Goal: Information Seeking & Learning: Learn about a topic

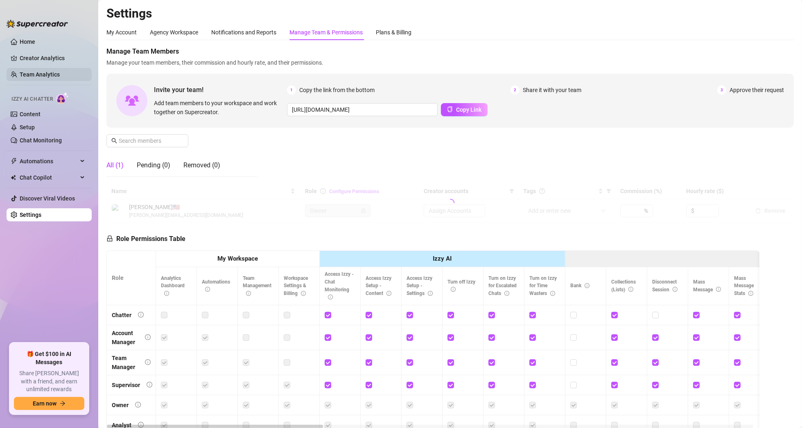
click at [43, 72] on link "Team Analytics" at bounding box center [40, 74] width 40 height 7
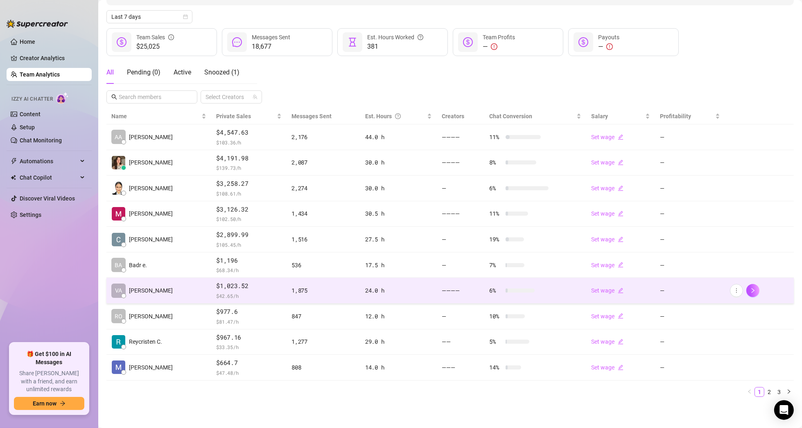
scroll to position [85, 0]
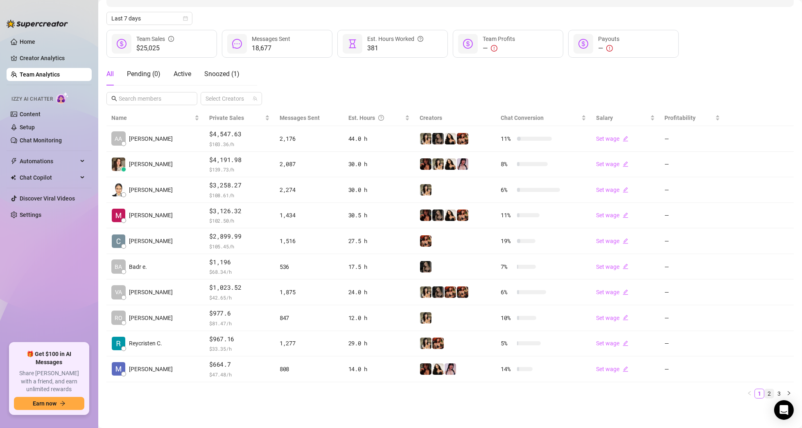
click at [764, 392] on link "2" at bounding box center [768, 393] width 9 height 9
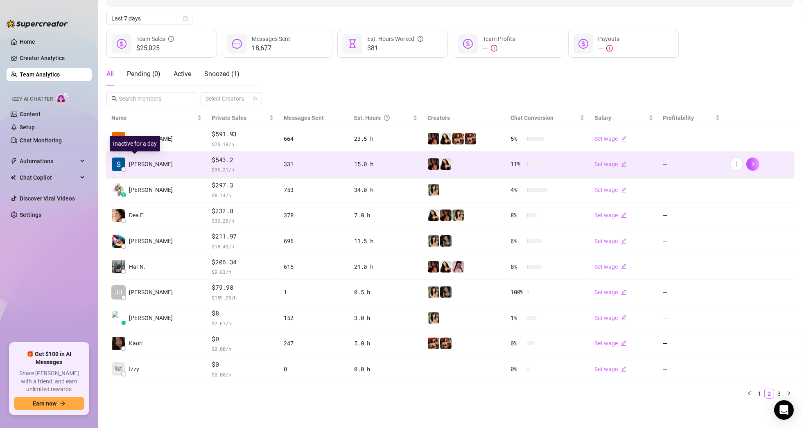
click at [140, 162] on span "[PERSON_NAME]" at bounding box center [151, 164] width 44 height 9
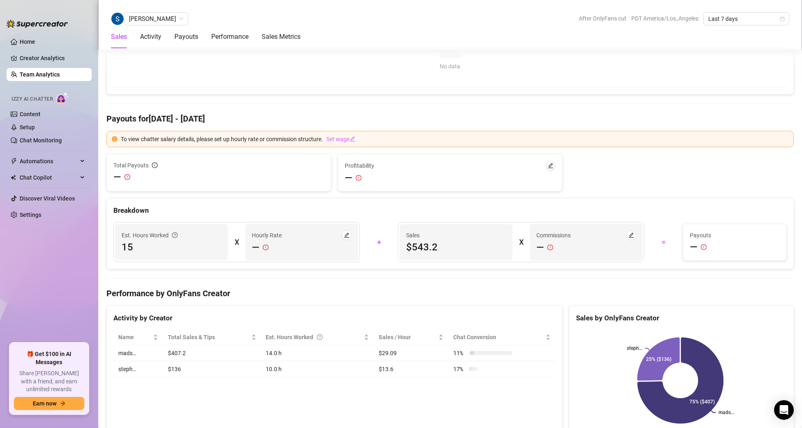
scroll to position [424, 0]
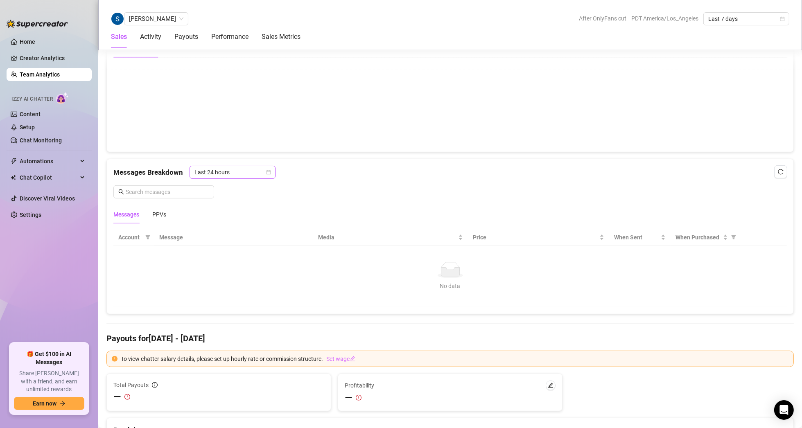
click at [253, 166] on span "Last 24 hours" at bounding box center [232, 172] width 76 height 12
click at [235, 204] on div "Last Week" at bounding box center [231, 200] width 73 height 9
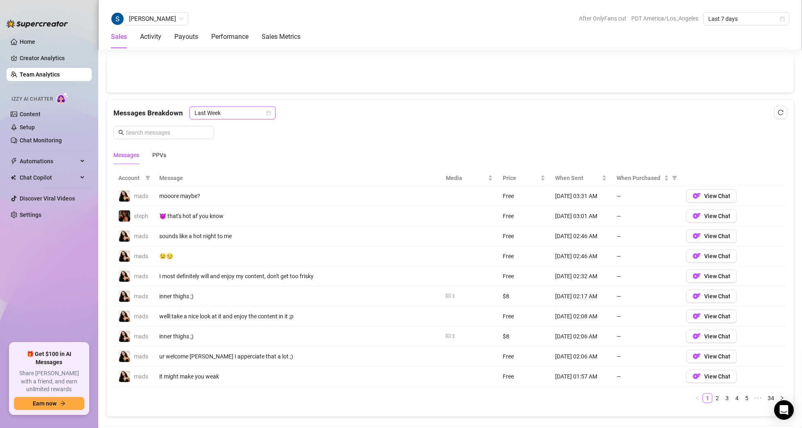
scroll to position [506, 0]
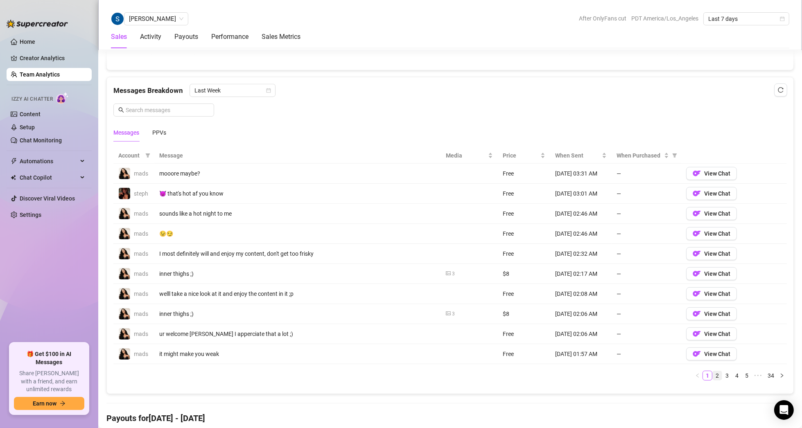
click at [712, 373] on link "2" at bounding box center [716, 375] width 9 height 9
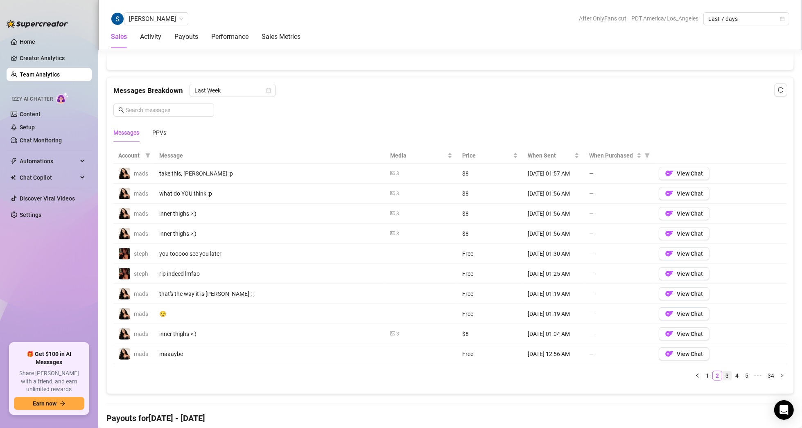
click at [723, 372] on link "3" at bounding box center [726, 375] width 9 height 9
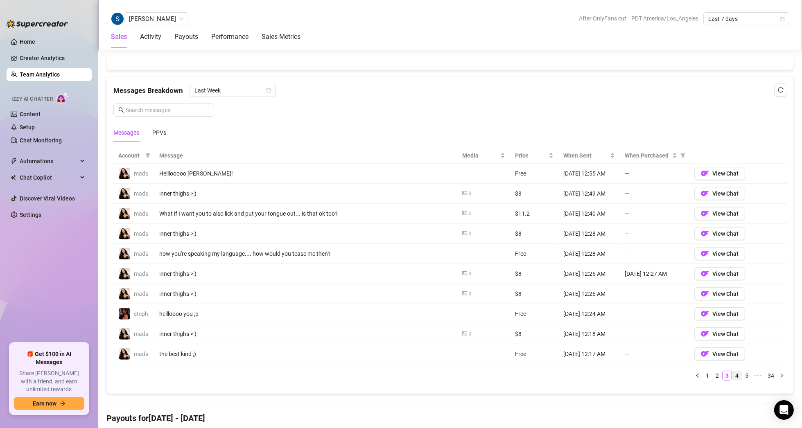
click at [732, 372] on link "4" at bounding box center [736, 375] width 9 height 9
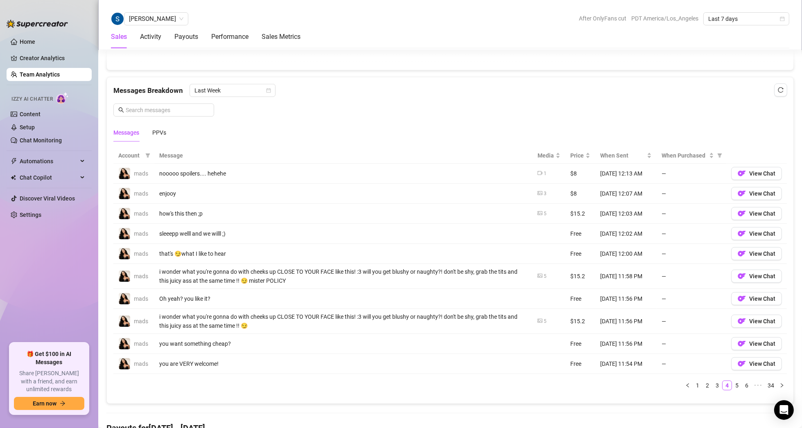
click at [738, 372] on div "Account Message Media Price When Sent When Purchased mads nooooo spoilers.... h…" at bounding box center [449, 269] width 673 height 243
click at [733, 382] on link "5" at bounding box center [736, 385] width 9 height 9
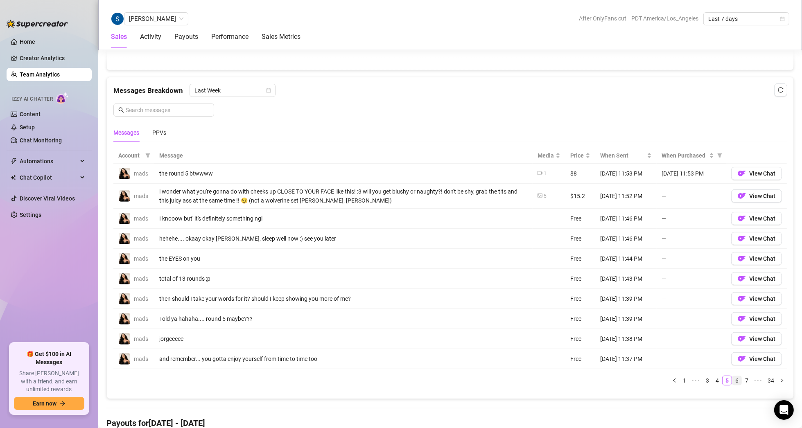
click at [732, 379] on link "6" at bounding box center [736, 380] width 9 height 9
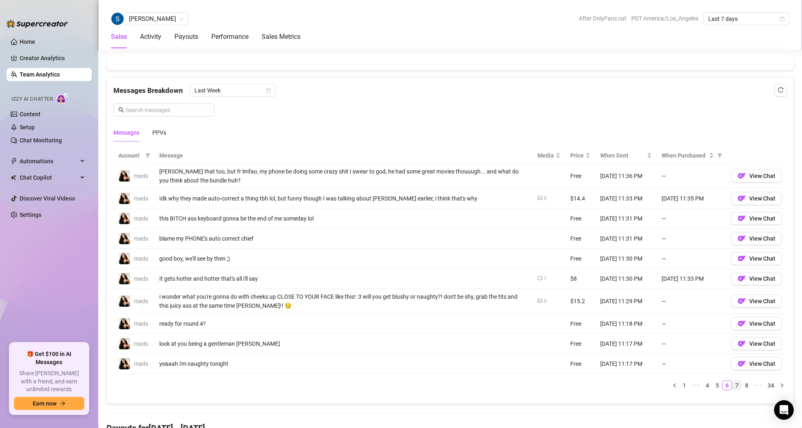
click at [732, 381] on link "7" at bounding box center [736, 385] width 9 height 9
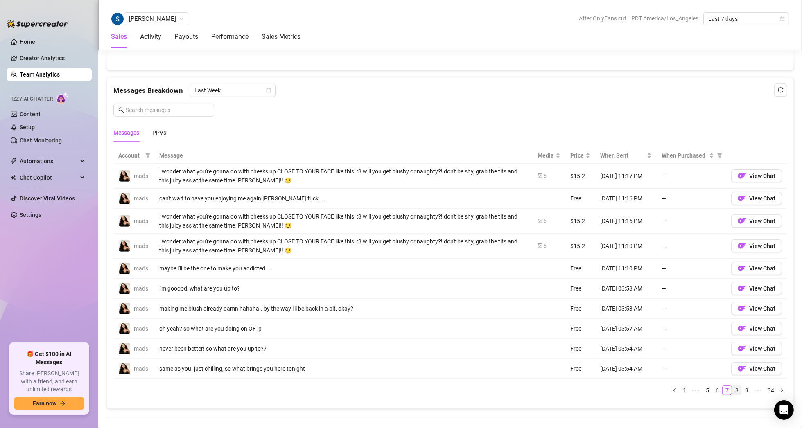
click at [732, 389] on link "8" at bounding box center [736, 390] width 9 height 9
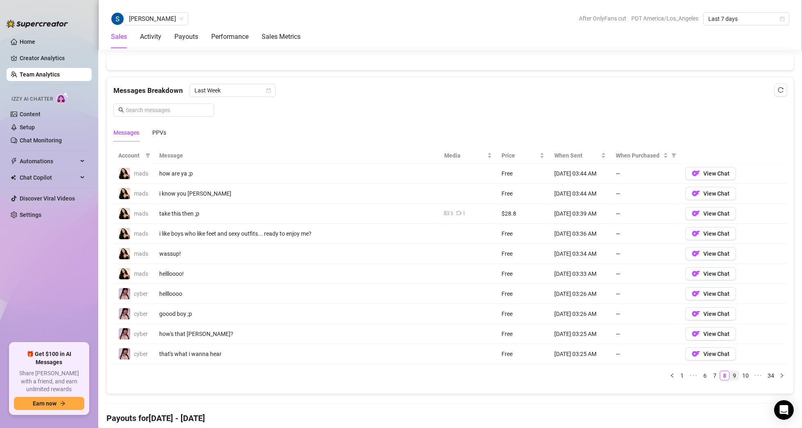
click at [731, 374] on link "9" at bounding box center [734, 375] width 9 height 9
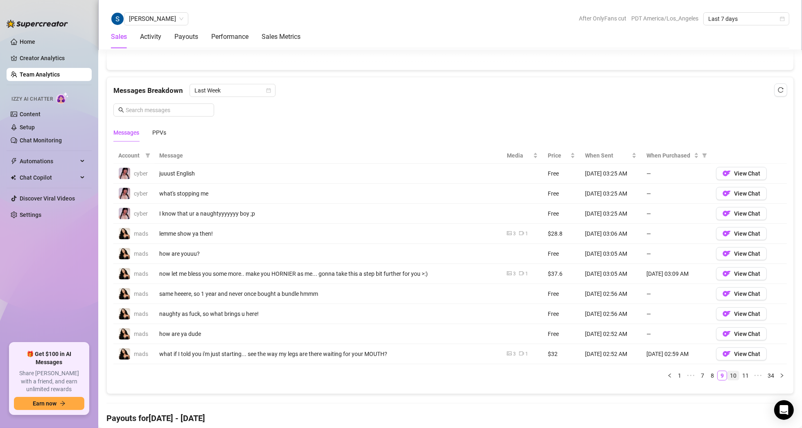
click at [728, 373] on link "10" at bounding box center [732, 375] width 11 height 9
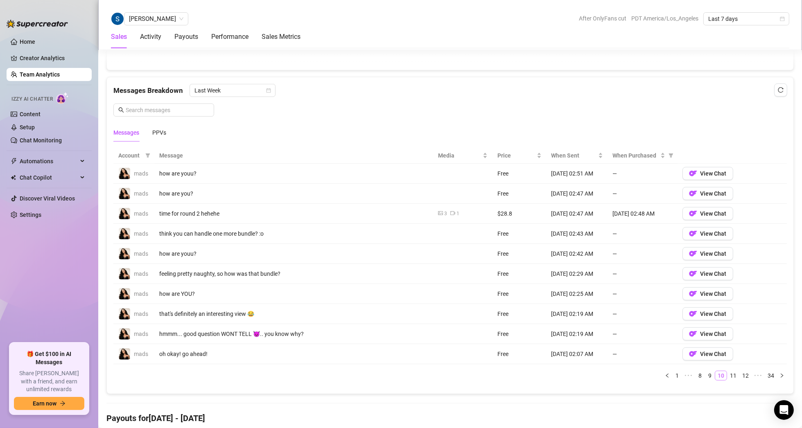
click at [718, 376] on link "10" at bounding box center [720, 375] width 11 height 9
click at [706, 373] on link "9" at bounding box center [709, 375] width 9 height 9
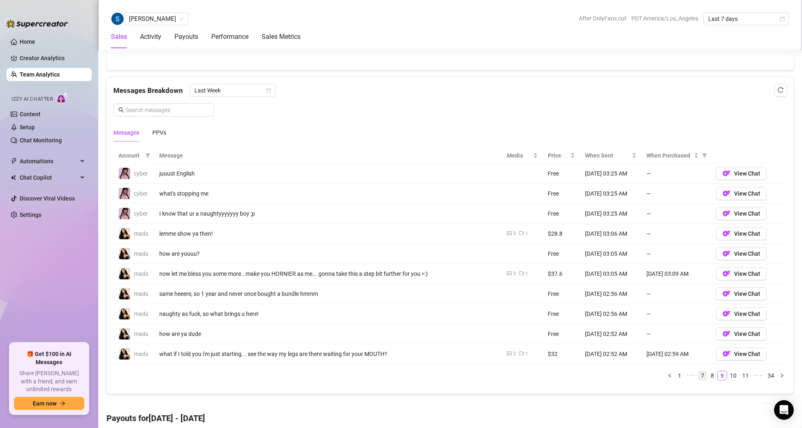
click at [707, 371] on link "8" at bounding box center [711, 375] width 9 height 9
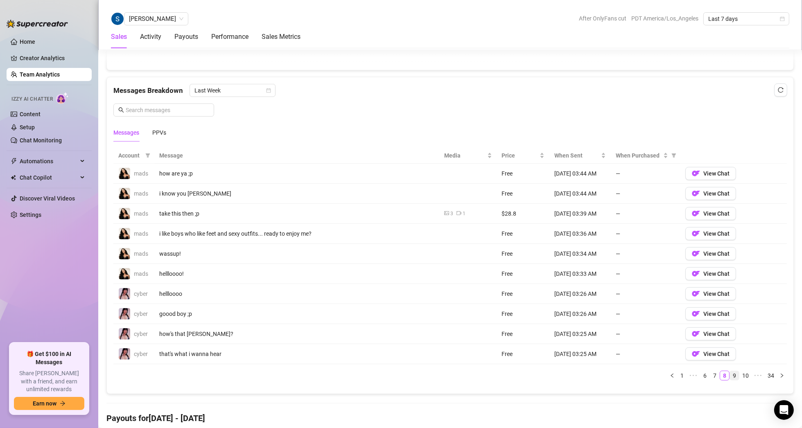
click at [731, 373] on link "9" at bounding box center [734, 375] width 9 height 9
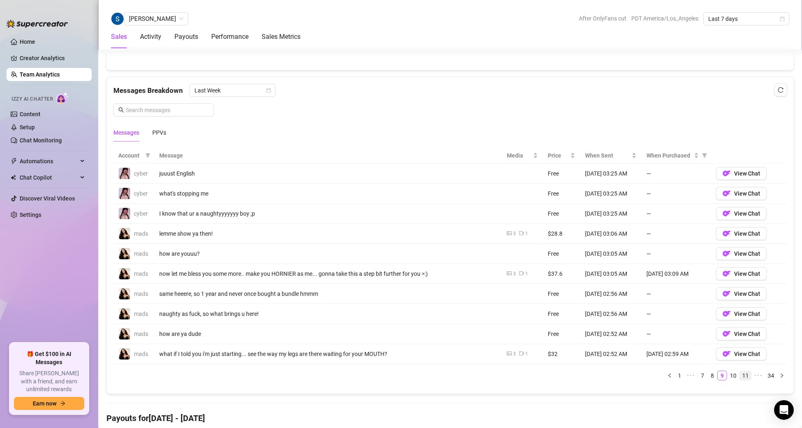
click at [741, 372] on link "11" at bounding box center [744, 375] width 11 height 9
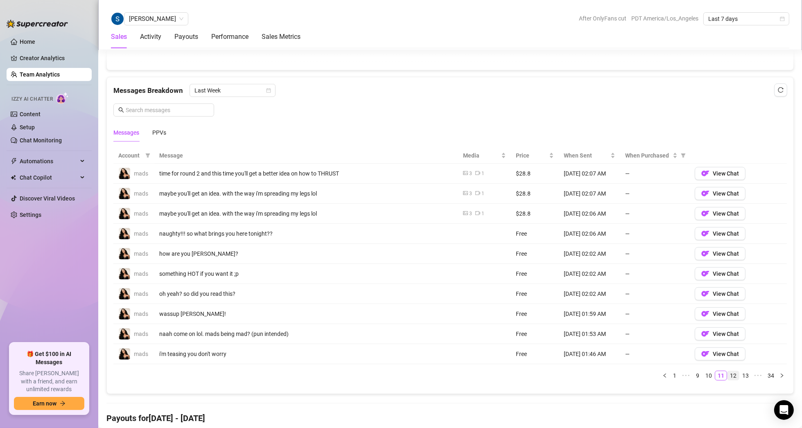
click at [731, 372] on link "12" at bounding box center [732, 375] width 11 height 9
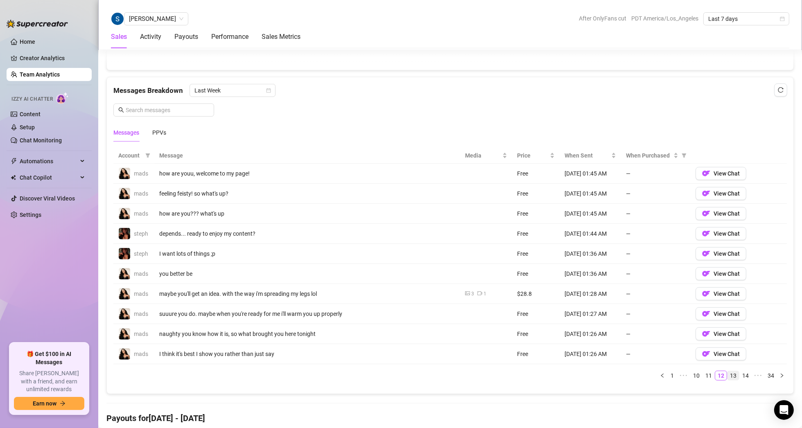
click at [727, 373] on link "13" at bounding box center [732, 375] width 11 height 9
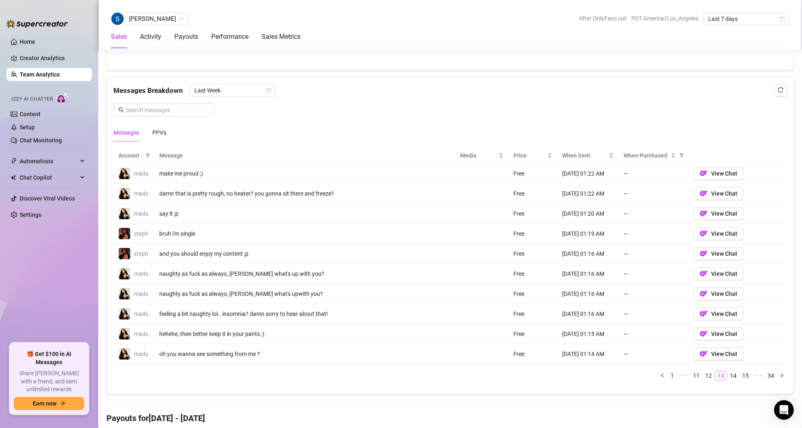
click at [716, 375] on link "13" at bounding box center [720, 375] width 11 height 9
click at [704, 375] on link "12" at bounding box center [708, 375] width 11 height 9
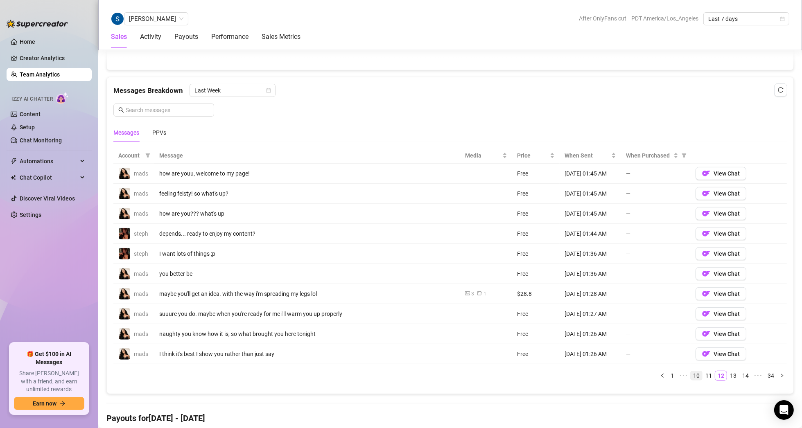
click at [690, 375] on link "10" at bounding box center [695, 375] width 11 height 9
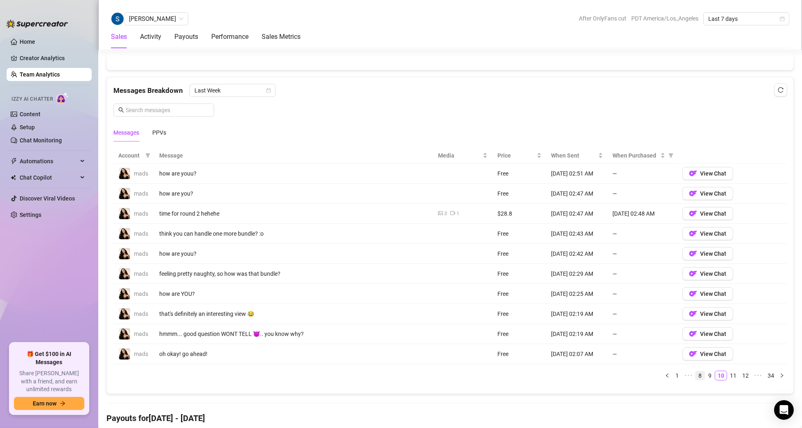
click at [695, 372] on link "8" at bounding box center [699, 375] width 9 height 9
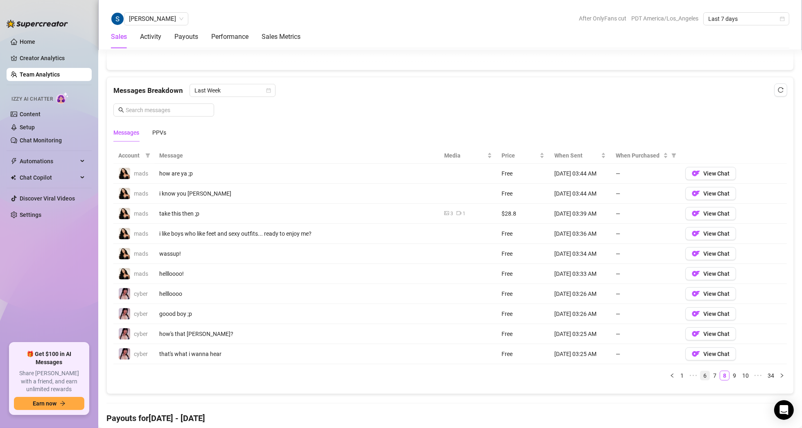
click at [700, 372] on link "6" at bounding box center [704, 375] width 9 height 9
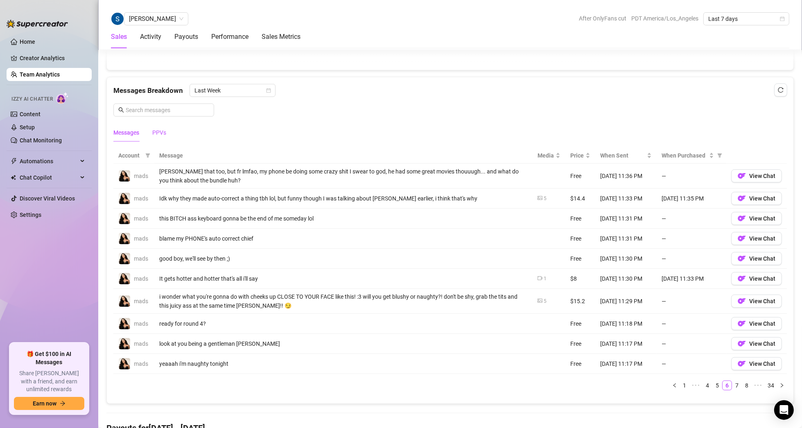
click at [162, 128] on div "PPVs" at bounding box center [159, 132] width 14 height 9
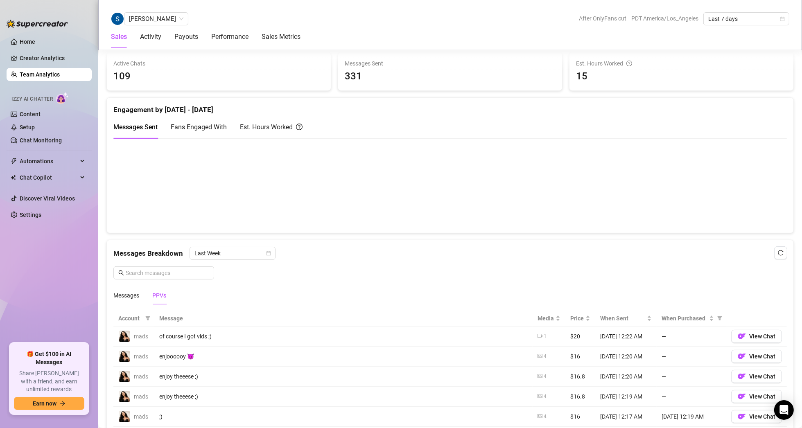
scroll to position [547, 0]
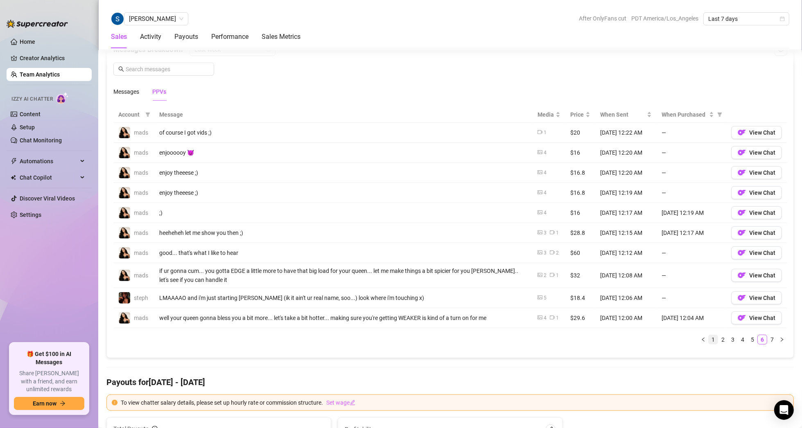
click at [709, 336] on link "1" at bounding box center [712, 339] width 9 height 9
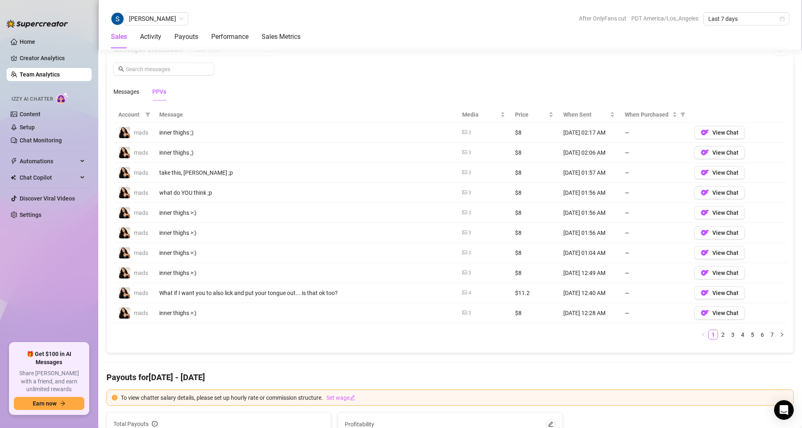
click at [462, 250] on icon "picture" at bounding box center [464, 252] width 5 height 5
click at [718, 331] on link "2" at bounding box center [722, 334] width 9 height 9
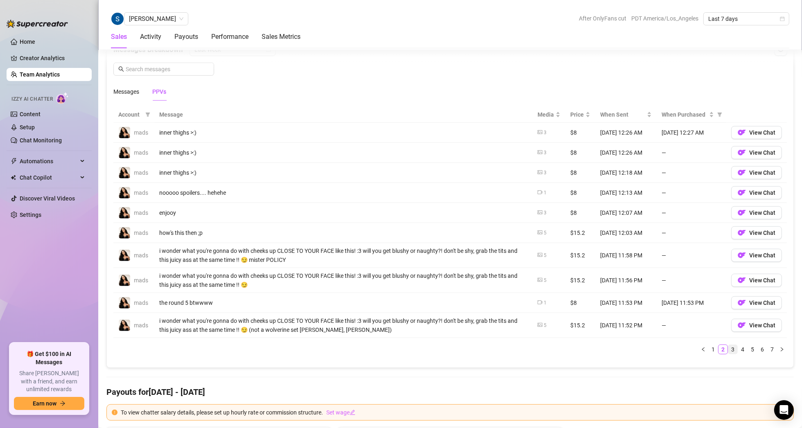
click at [728, 347] on link "3" at bounding box center [732, 349] width 9 height 9
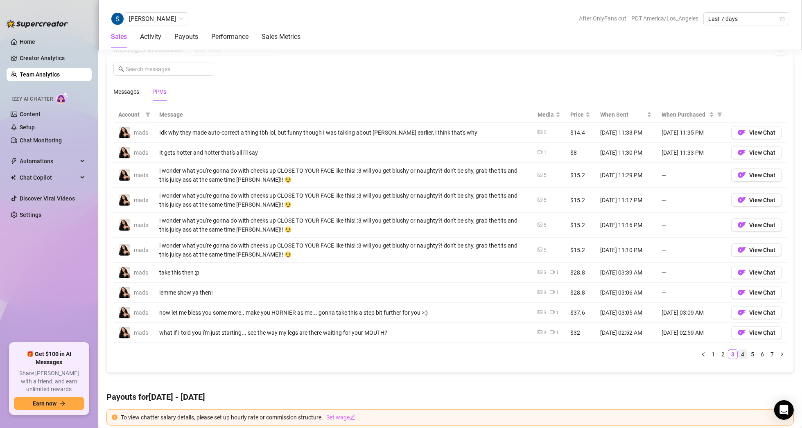
click at [738, 352] on link "4" at bounding box center [742, 354] width 9 height 9
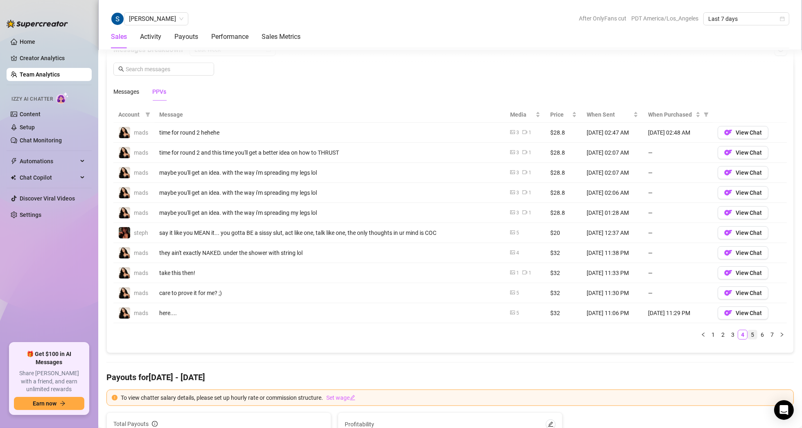
click at [748, 333] on link "5" at bounding box center [752, 334] width 9 height 9
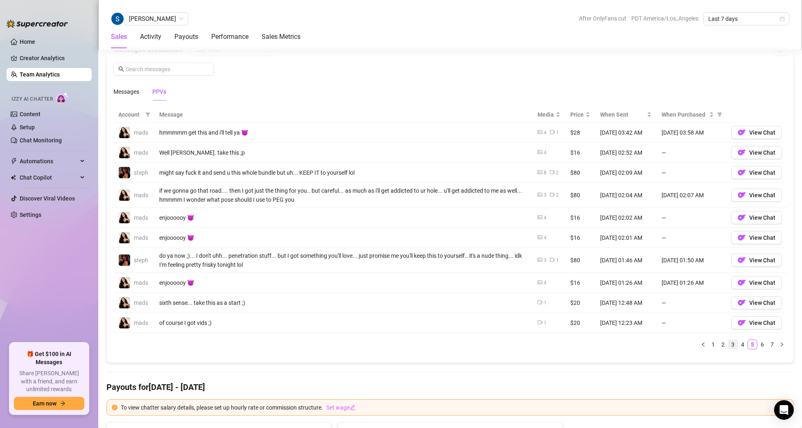
click at [728, 340] on link "3" at bounding box center [732, 344] width 9 height 9
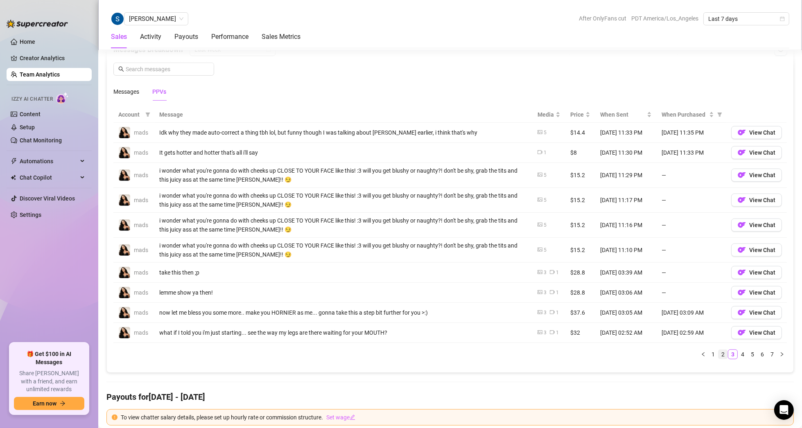
click at [718, 350] on link "2" at bounding box center [722, 354] width 9 height 9
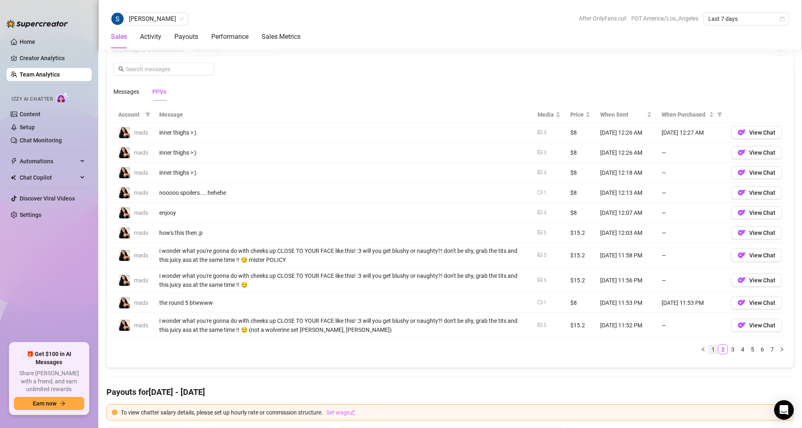
click at [708, 345] on link "1" at bounding box center [712, 349] width 9 height 9
